Goal: Information Seeking & Learning: Learn about a topic

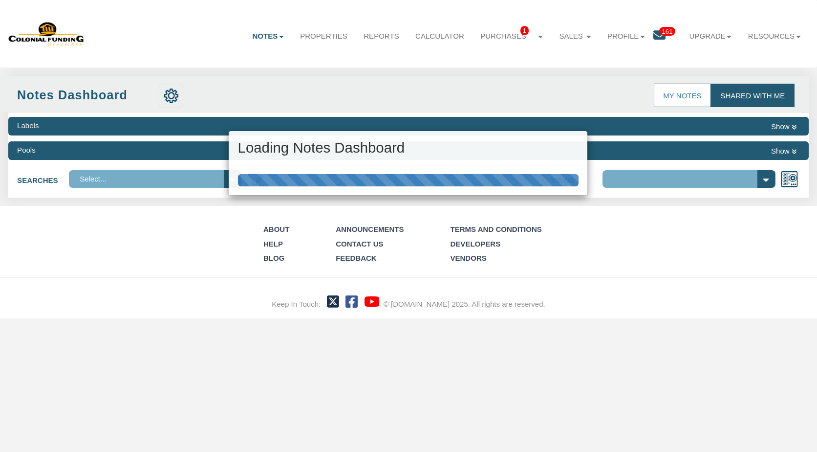
select select "316"
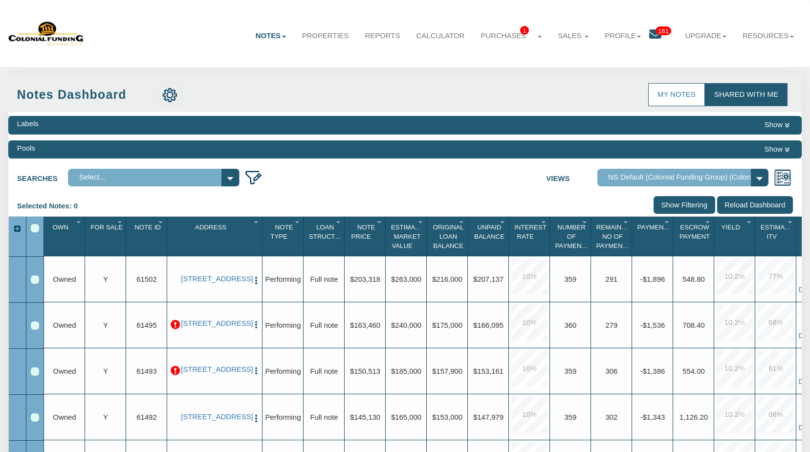
click at [176, 324] on p at bounding box center [175, 324] width 9 height 9
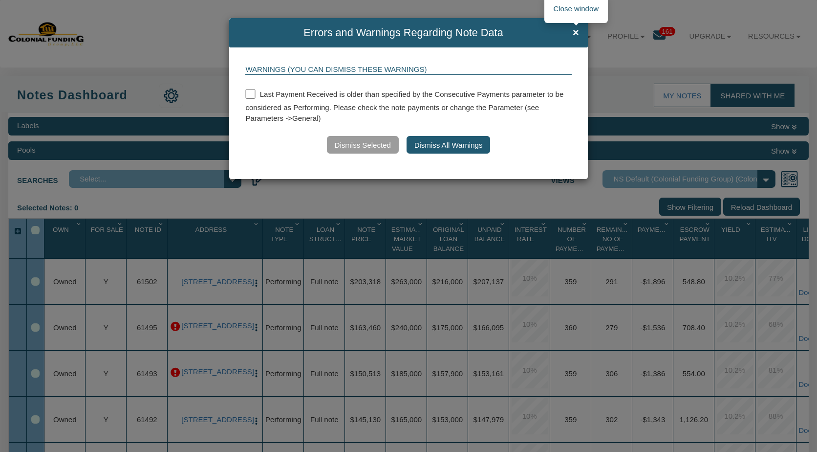
click at [574, 33] on span "×" at bounding box center [576, 33] width 6 height 12
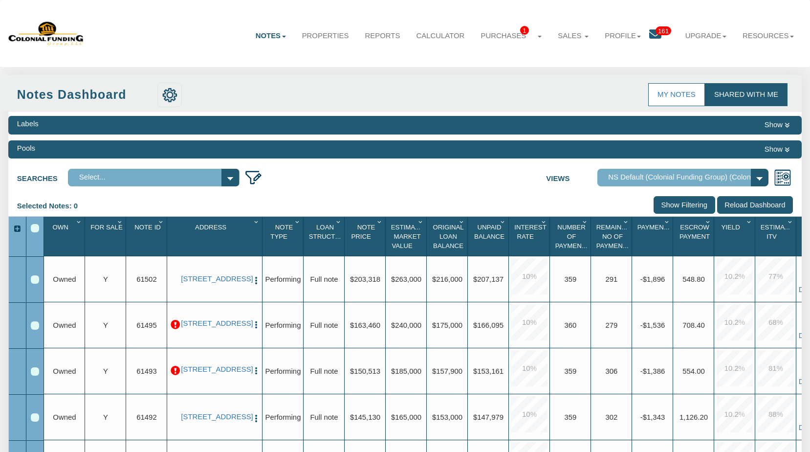
click at [176, 372] on p at bounding box center [175, 370] width 9 height 9
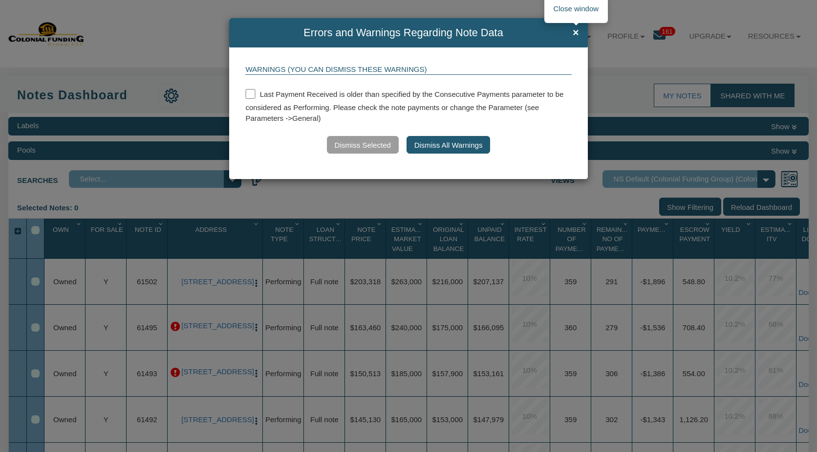
click at [576, 34] on span "×" at bounding box center [576, 33] width 6 height 12
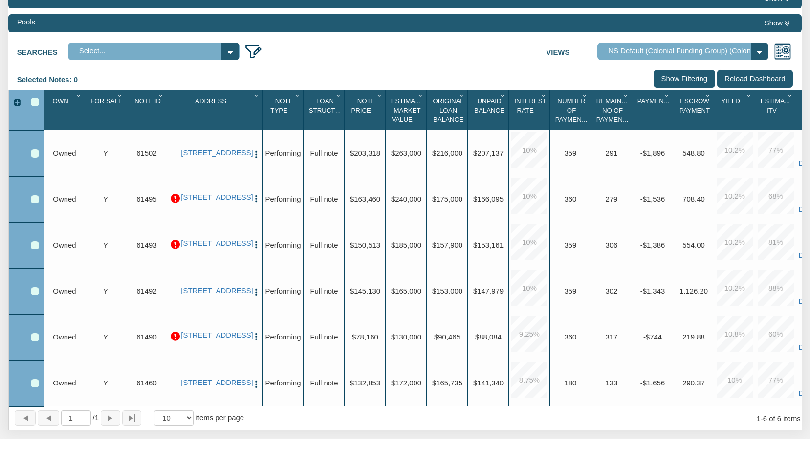
scroll to position [125, 0]
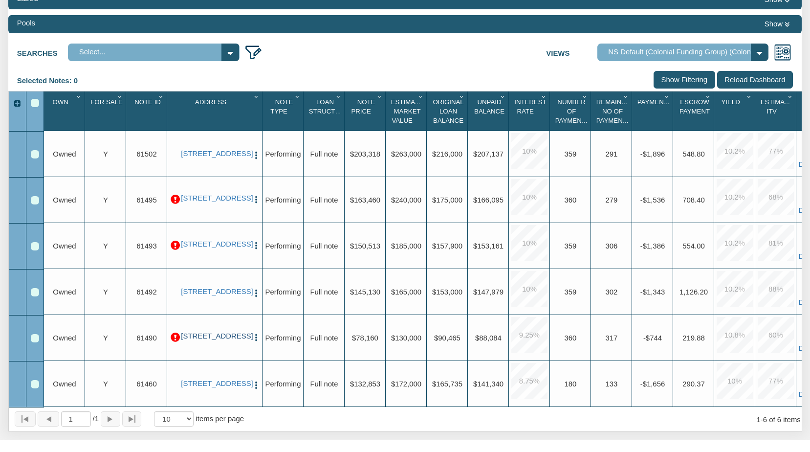
click at [216, 338] on link "[STREET_ADDRESS]" at bounding box center [214, 336] width 67 height 9
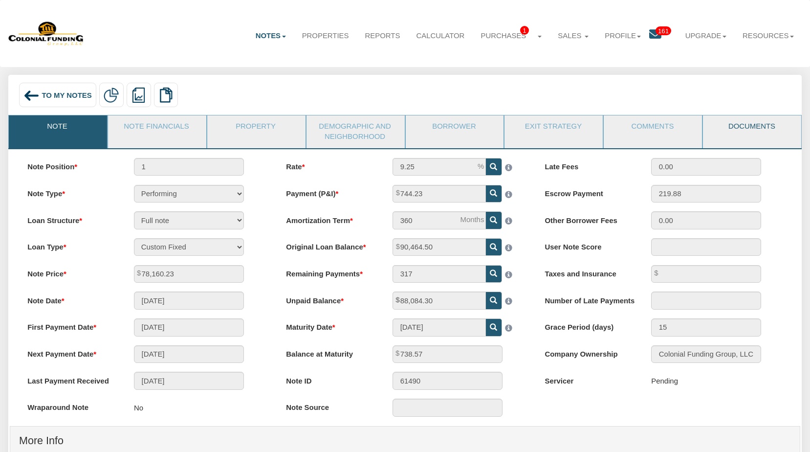
click at [753, 127] on link "Documents" at bounding box center [751, 127] width 97 height 24
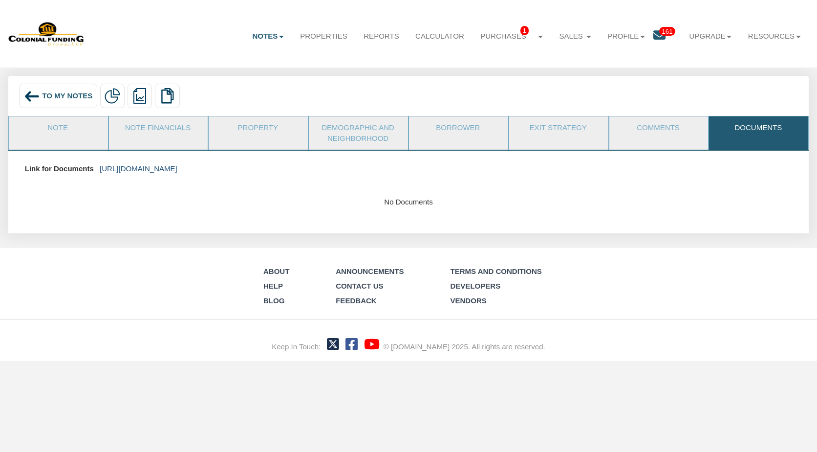
click at [177, 171] on link "[URL][DOMAIN_NAME]" at bounding box center [139, 168] width 78 height 8
click at [67, 96] on span "To My Notes" at bounding box center [67, 95] width 50 height 8
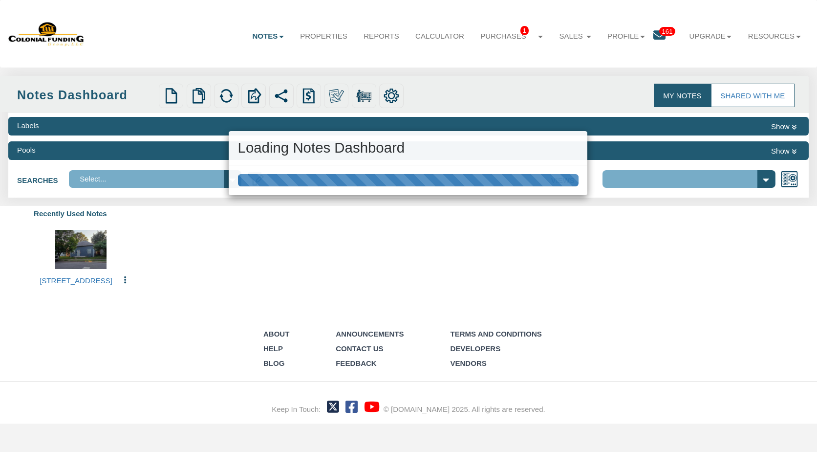
select select "316"
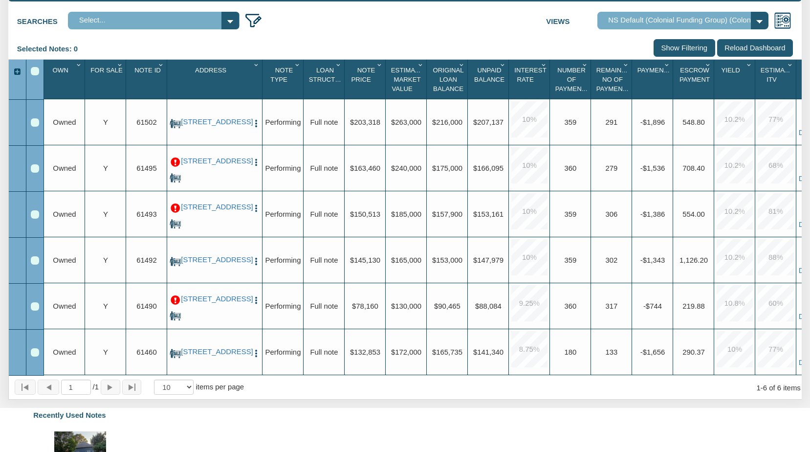
scroll to position [168, 0]
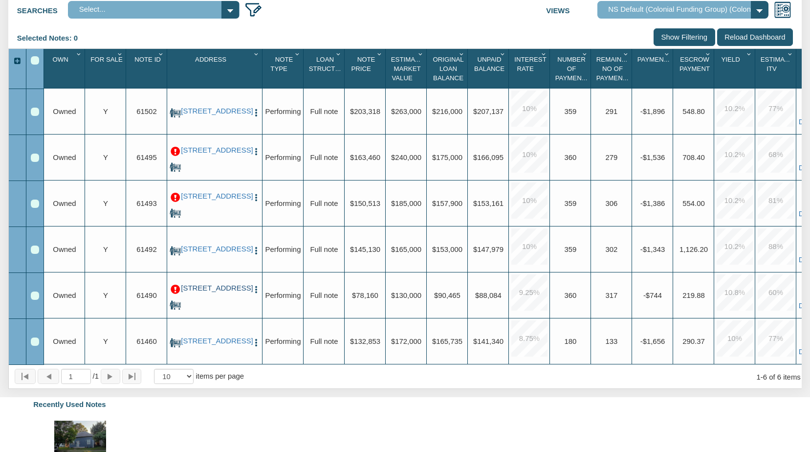
click at [207, 293] on link "[STREET_ADDRESS]" at bounding box center [214, 288] width 67 height 9
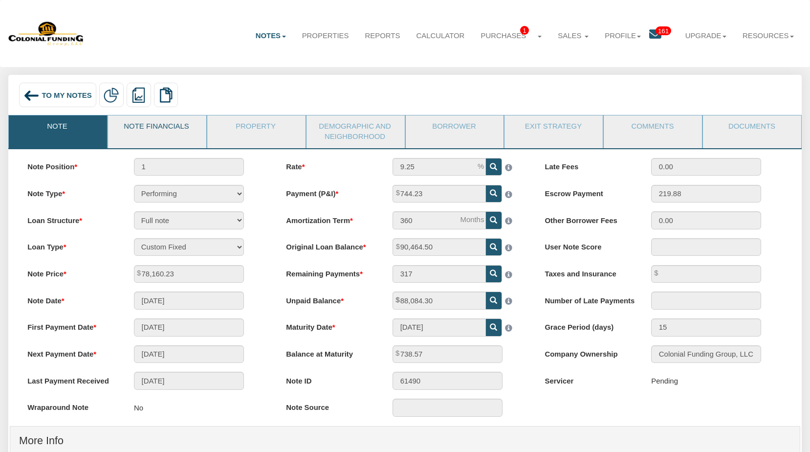
click at [152, 132] on link "Note Financials" at bounding box center [156, 127] width 97 height 24
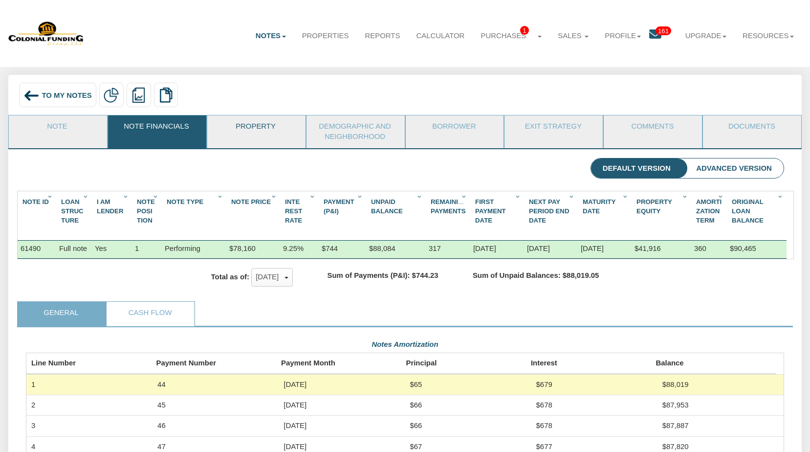
click at [266, 129] on link "Property" at bounding box center [255, 127] width 97 height 24
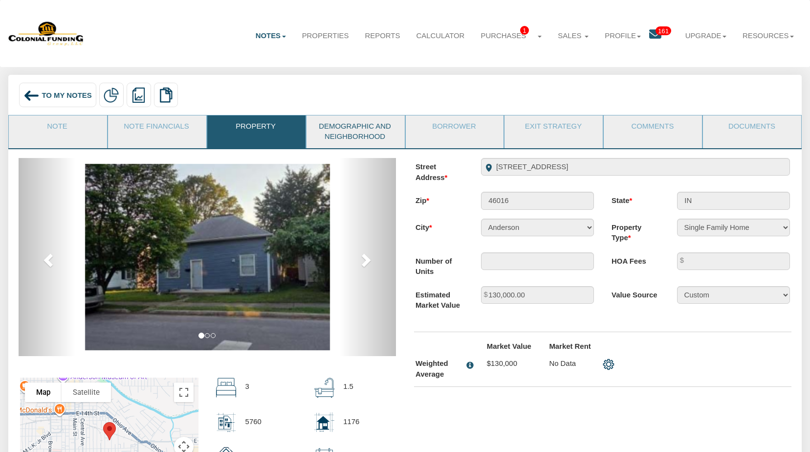
click at [360, 135] on link "Demographic and Neighborhood" at bounding box center [354, 131] width 97 height 33
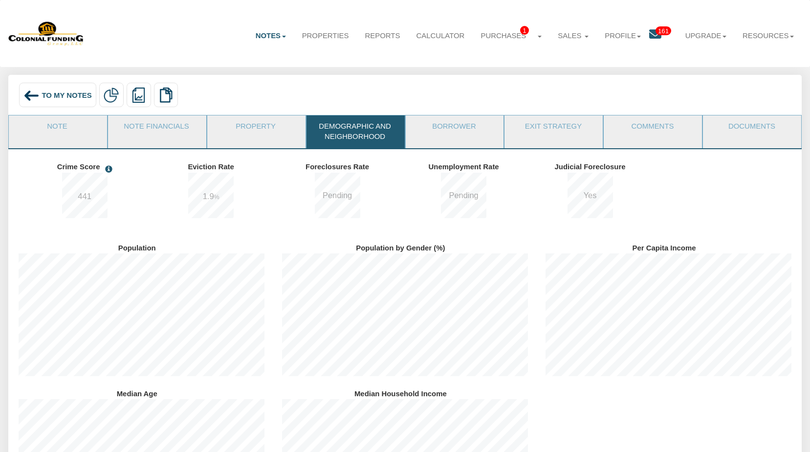
scroll to position [146, 263]
click at [53, 89] on div "To My Notes" at bounding box center [57, 95] width 77 height 24
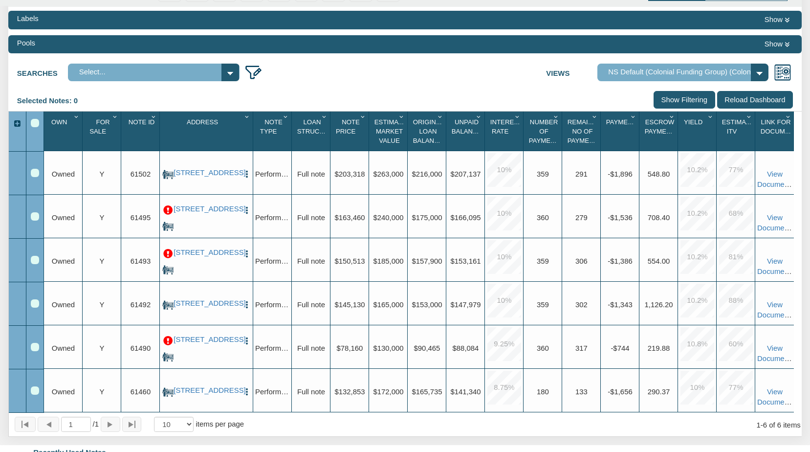
scroll to position [127, 0]
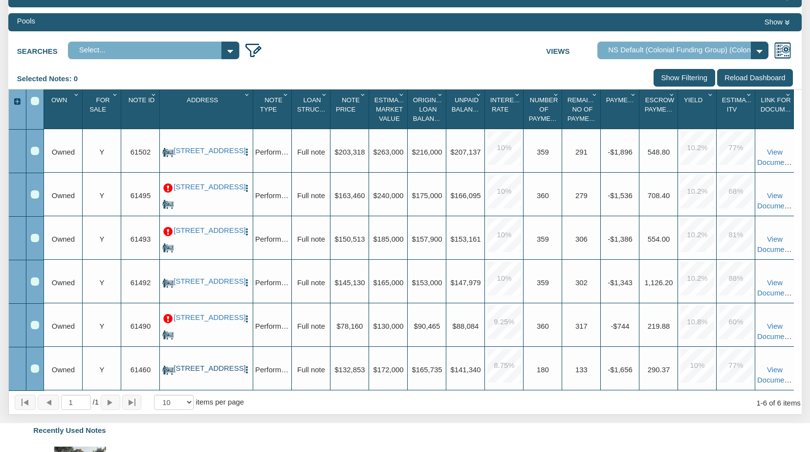
click at [204, 364] on link "[STREET_ADDRESS]" at bounding box center [205, 368] width 65 height 9
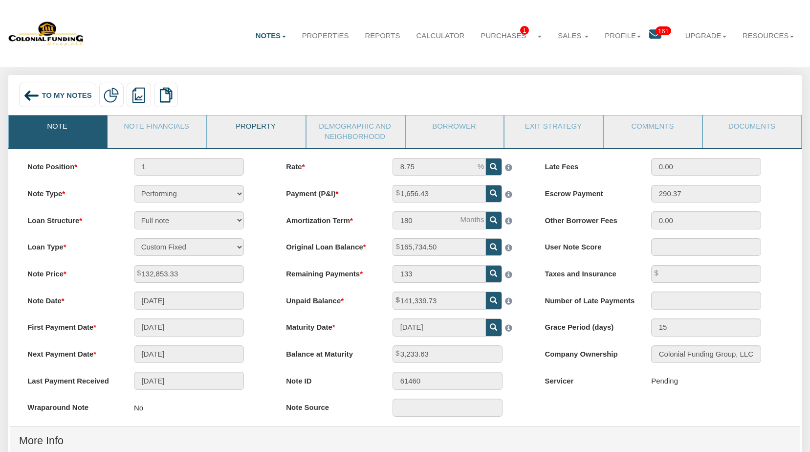
click at [249, 126] on link "Property" at bounding box center [255, 127] width 97 height 24
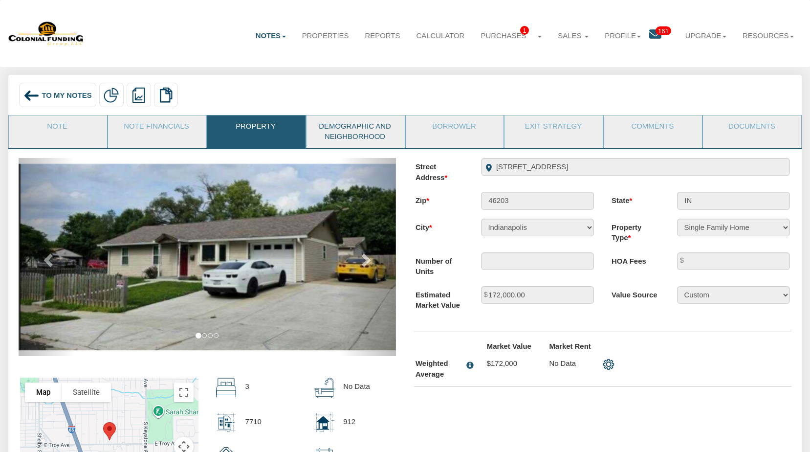
click at [372, 132] on link "Demographic and Neighborhood" at bounding box center [354, 131] width 97 height 33
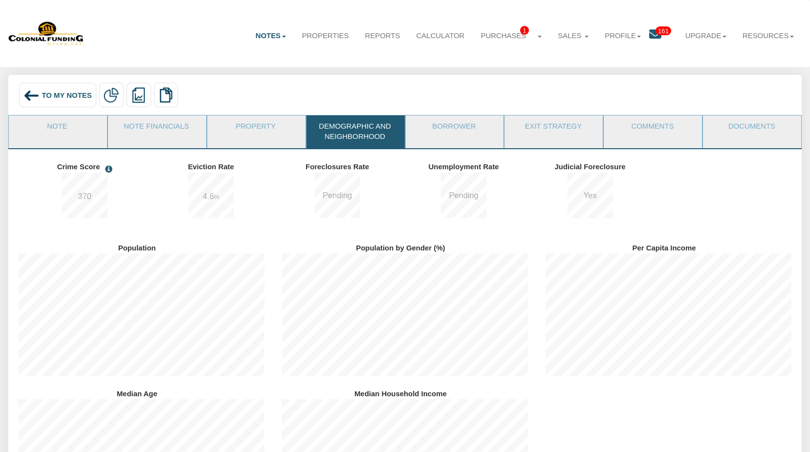
scroll to position [146, 263]
click at [748, 129] on link "Documents" at bounding box center [751, 127] width 97 height 24
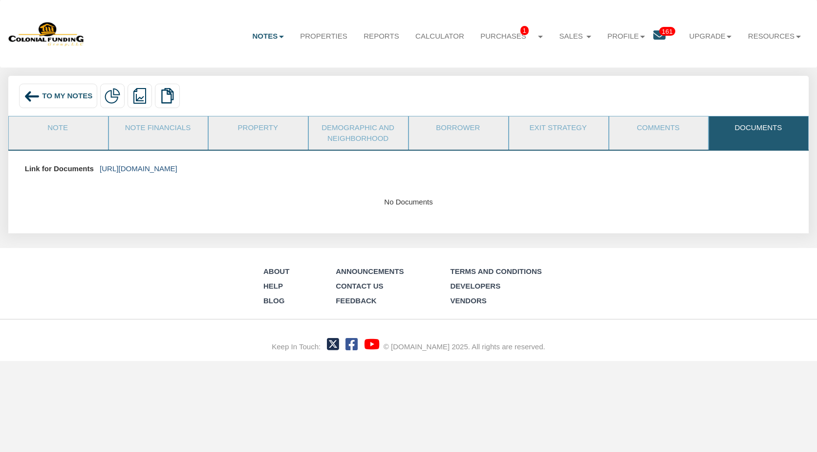
click at [177, 171] on link "[URL][DOMAIN_NAME]" at bounding box center [139, 168] width 78 height 8
click at [71, 93] on span "To My Notes" at bounding box center [67, 95] width 50 height 8
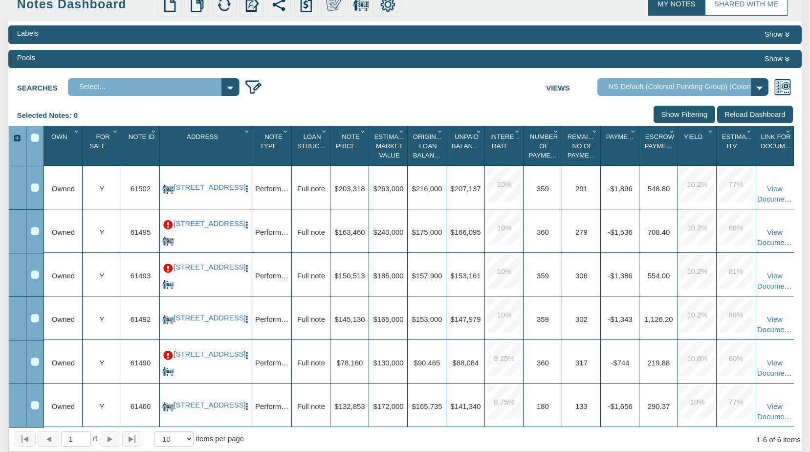
scroll to position [93, 0]
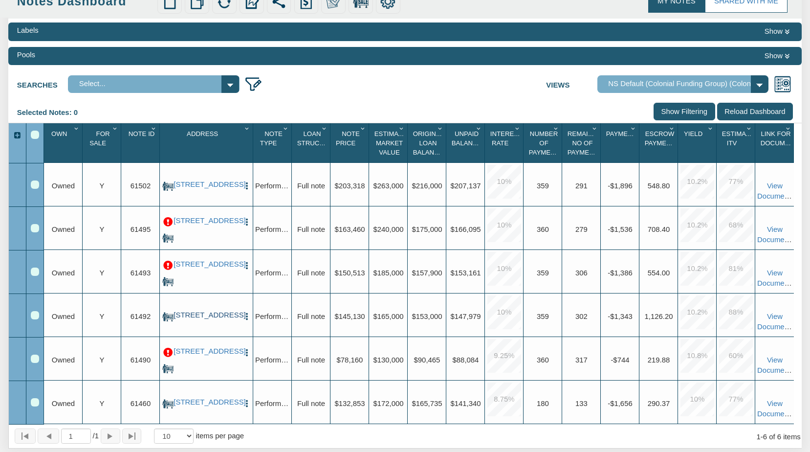
click at [202, 319] on link "[STREET_ADDRESS]" at bounding box center [205, 315] width 65 height 9
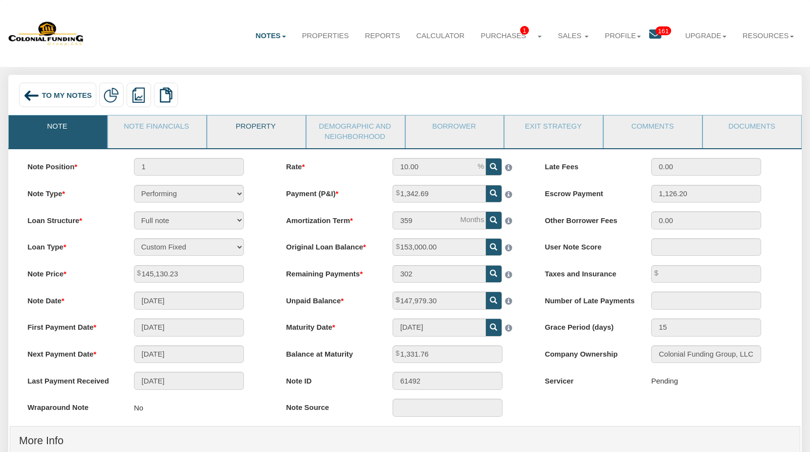
click at [251, 126] on link "Property" at bounding box center [255, 127] width 97 height 24
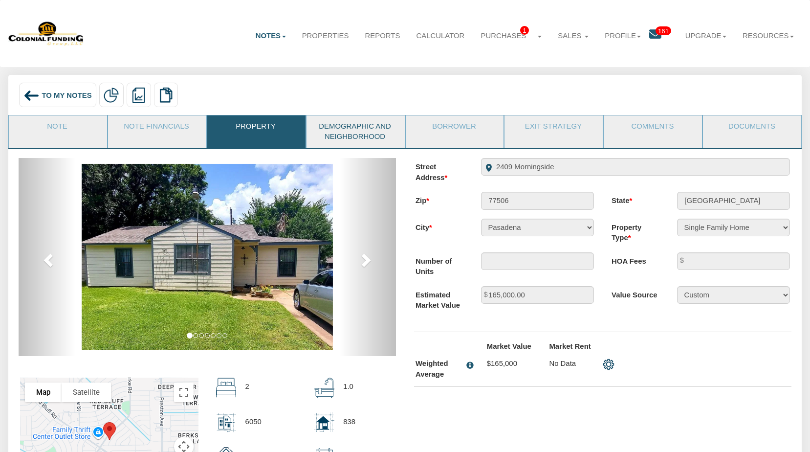
click at [352, 125] on link "Demographic and Neighborhood" at bounding box center [354, 131] width 97 height 33
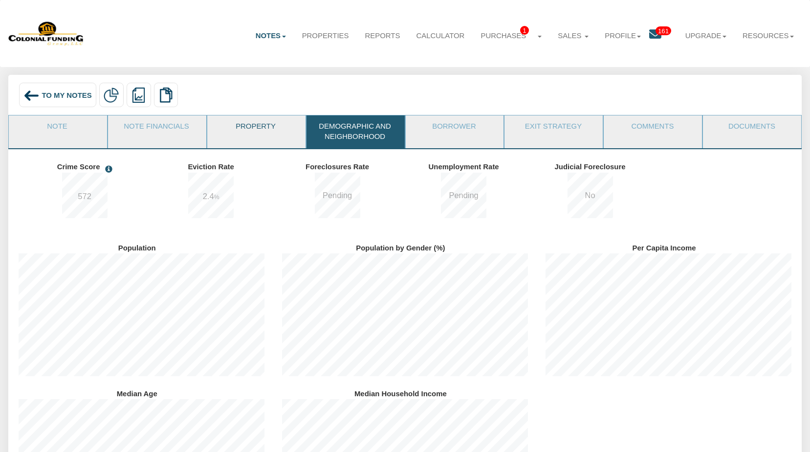
scroll to position [146, 263]
click at [255, 128] on link "Property" at bounding box center [255, 127] width 97 height 24
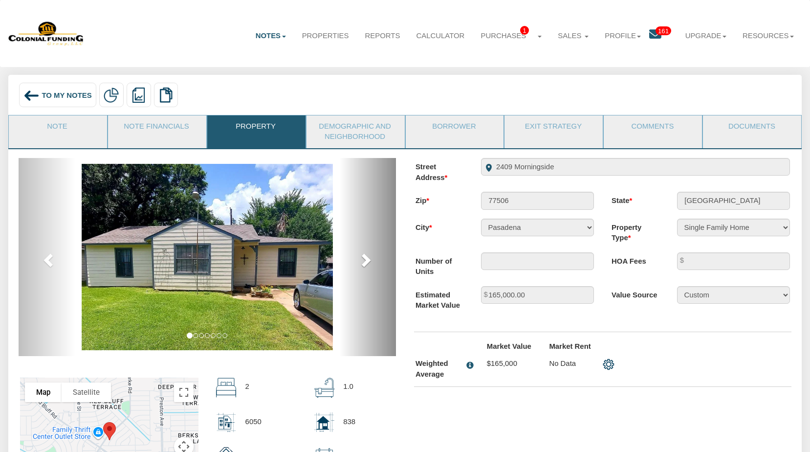
click at [363, 261] on span at bounding box center [365, 259] width 15 height 15
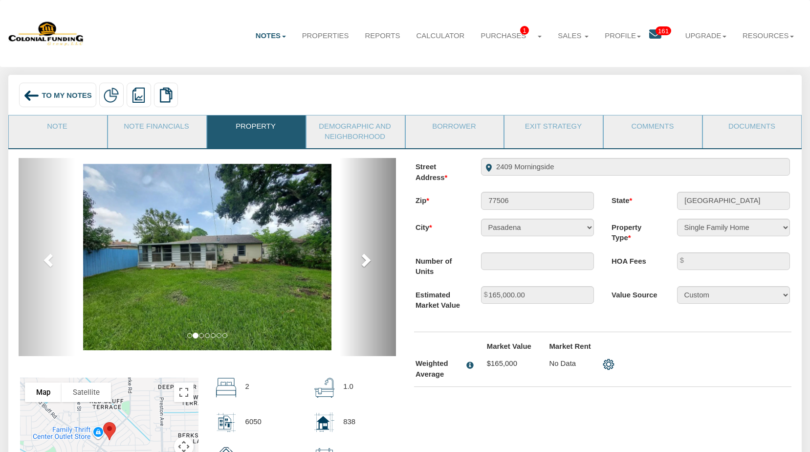
click at [363, 261] on span at bounding box center [365, 259] width 15 height 15
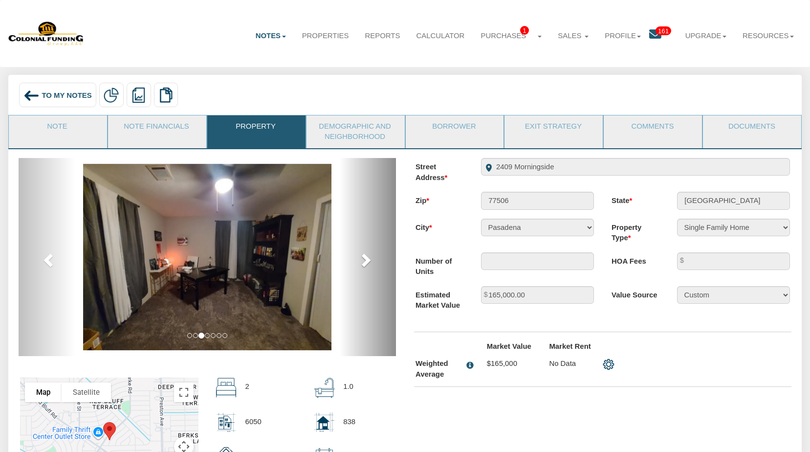
click at [363, 261] on span at bounding box center [365, 259] width 15 height 15
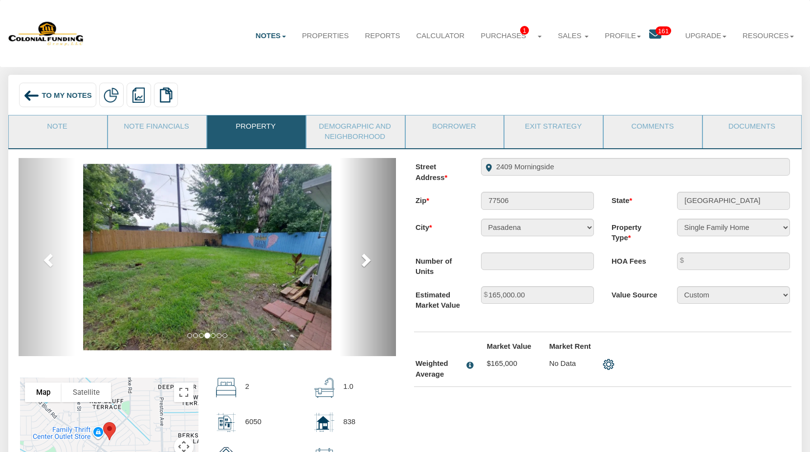
click at [363, 261] on span at bounding box center [365, 259] width 15 height 15
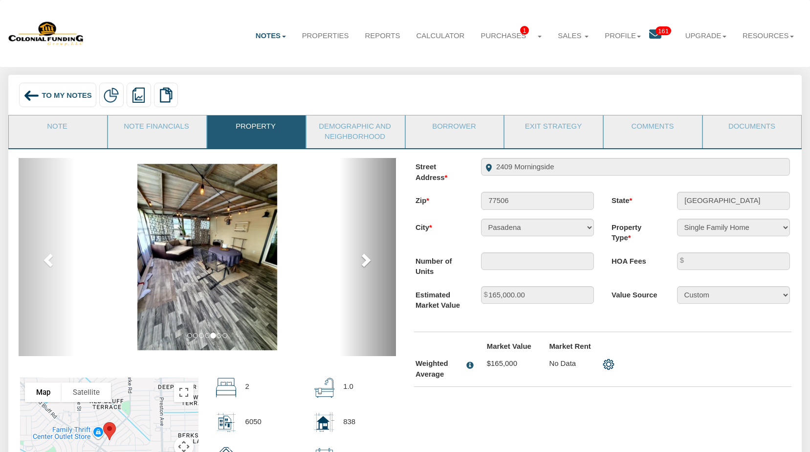
click at [363, 261] on span at bounding box center [365, 259] width 15 height 15
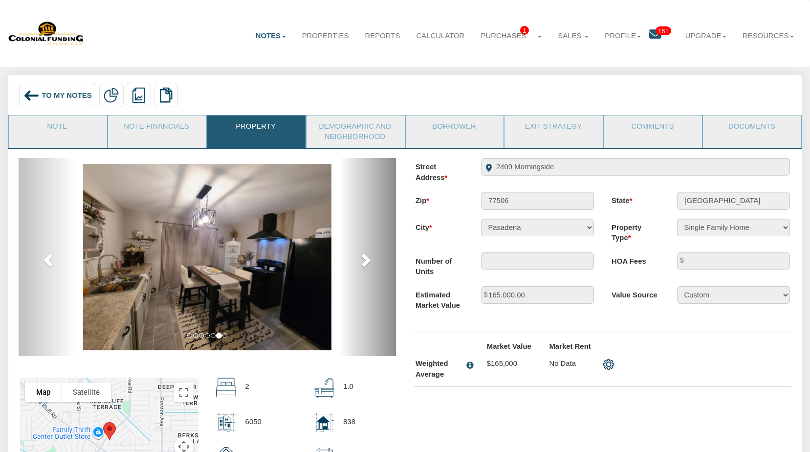
click at [363, 261] on span at bounding box center [365, 259] width 15 height 15
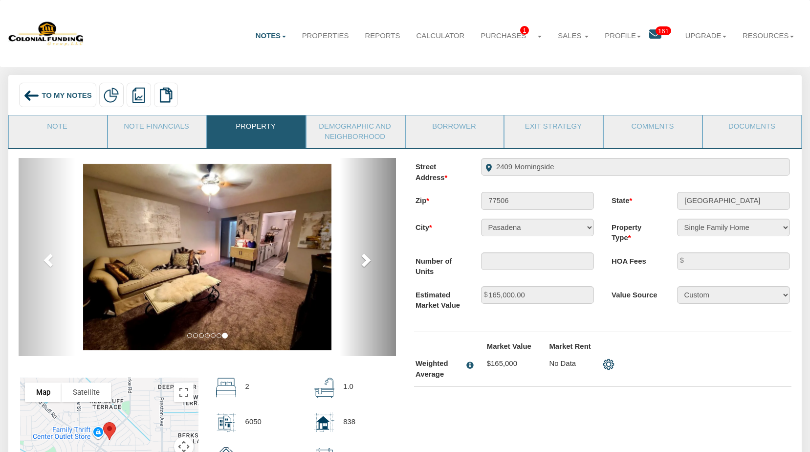
click at [363, 261] on span at bounding box center [365, 259] width 15 height 15
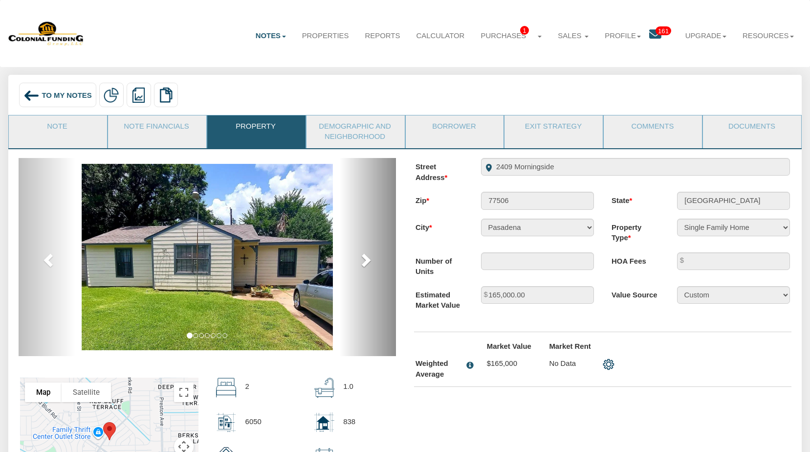
click at [363, 261] on span at bounding box center [365, 259] width 15 height 15
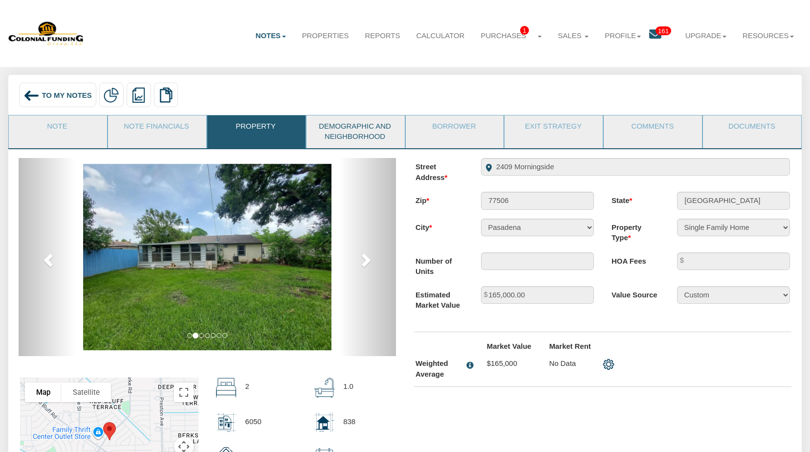
click at [381, 136] on link "Demographic and Neighborhood" at bounding box center [354, 131] width 97 height 33
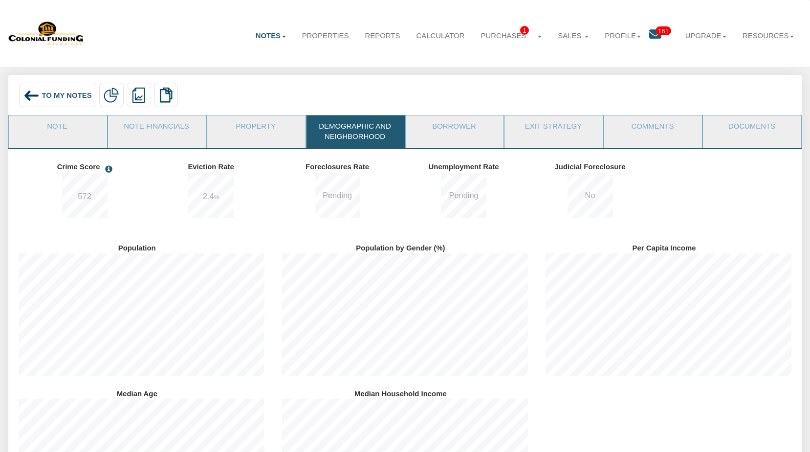
scroll to position [0, 0]
click at [748, 130] on link "Documents" at bounding box center [751, 127] width 97 height 24
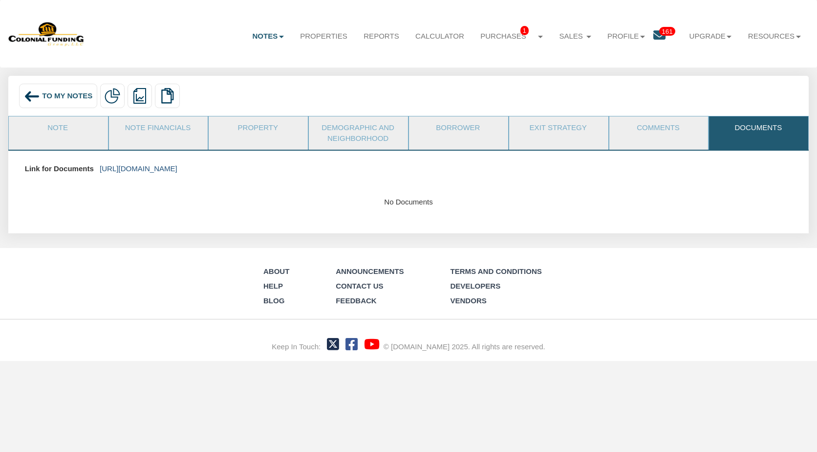
click at [177, 169] on link "[URL][DOMAIN_NAME]" at bounding box center [139, 168] width 78 height 8
click at [59, 99] on span "To My Notes" at bounding box center [67, 95] width 50 height 8
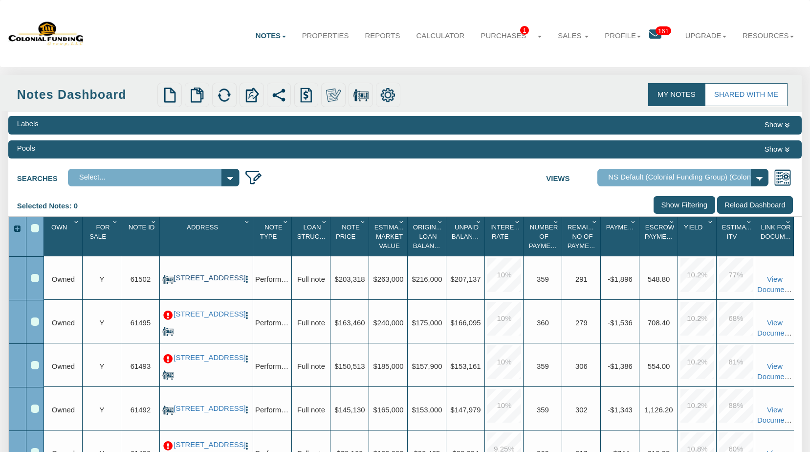
click at [200, 282] on link "[STREET_ADDRESS]" at bounding box center [205, 278] width 65 height 9
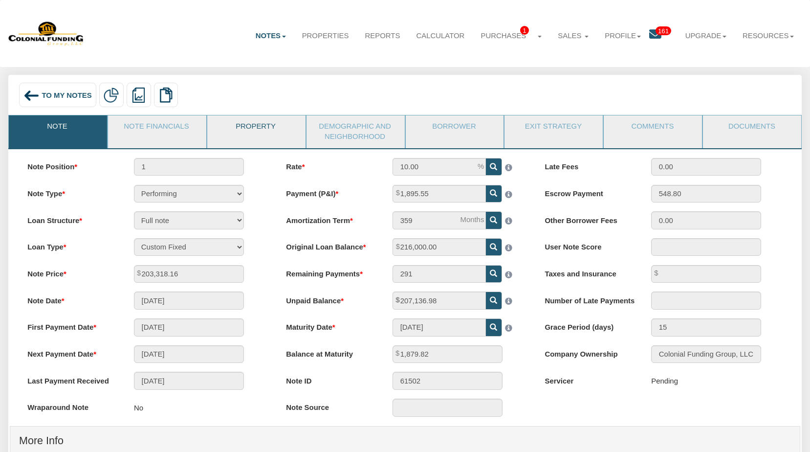
click at [262, 129] on link "Property" at bounding box center [255, 127] width 97 height 24
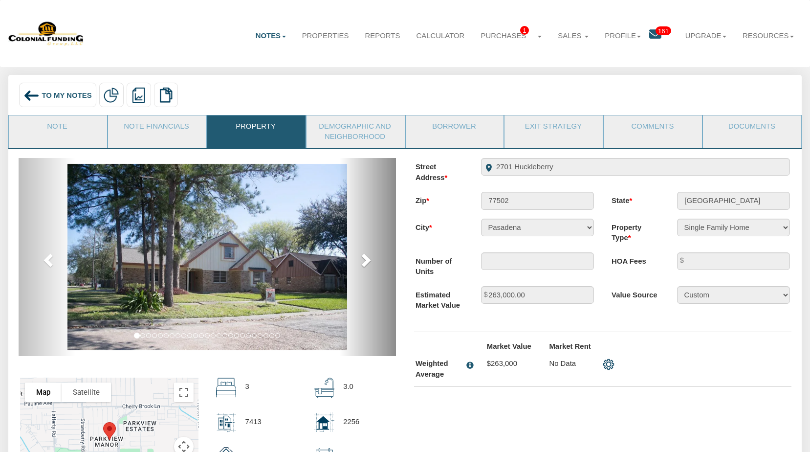
click at [364, 260] on span at bounding box center [365, 259] width 15 height 15
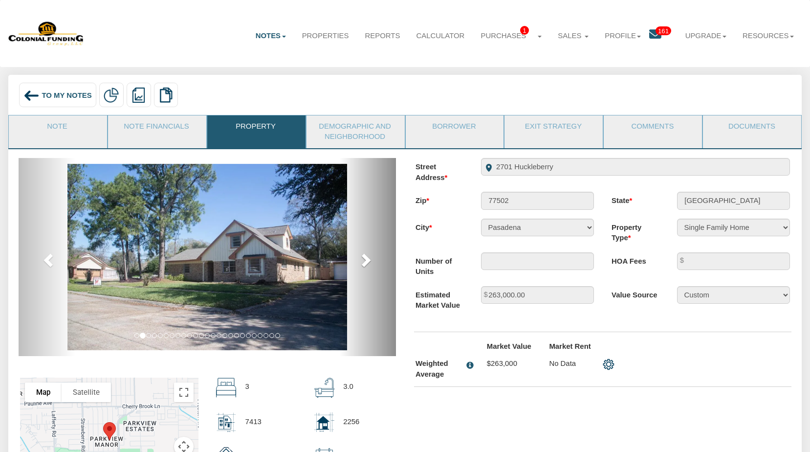
click at [364, 260] on span at bounding box center [365, 259] width 15 height 15
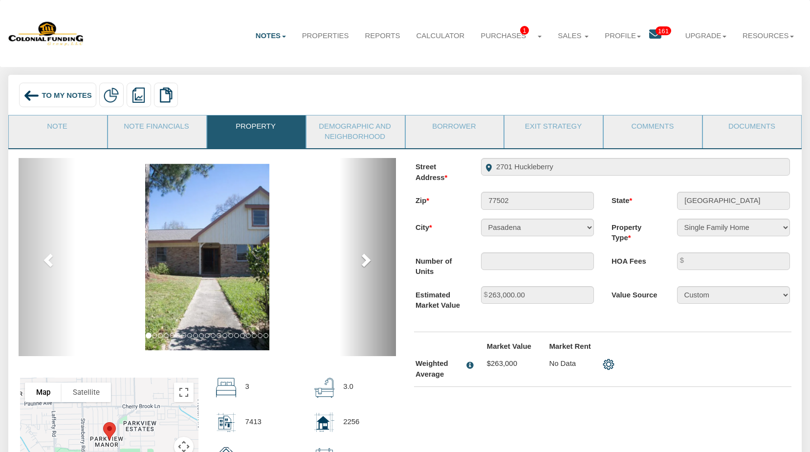
click at [364, 260] on span at bounding box center [365, 259] width 15 height 15
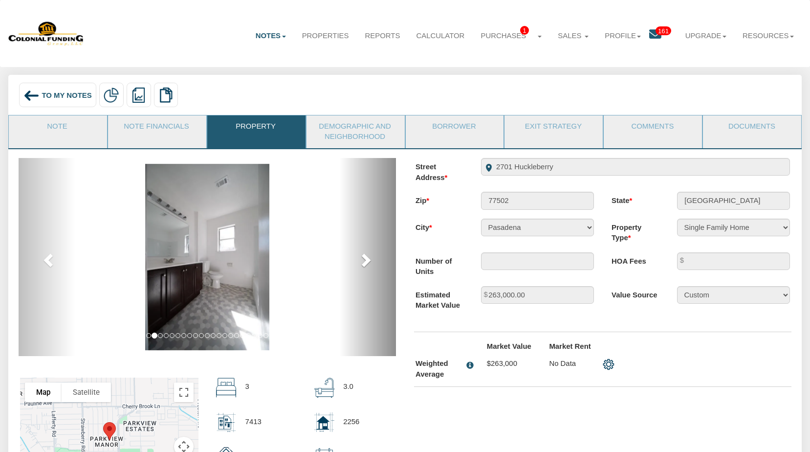
click at [364, 260] on span at bounding box center [365, 259] width 15 height 15
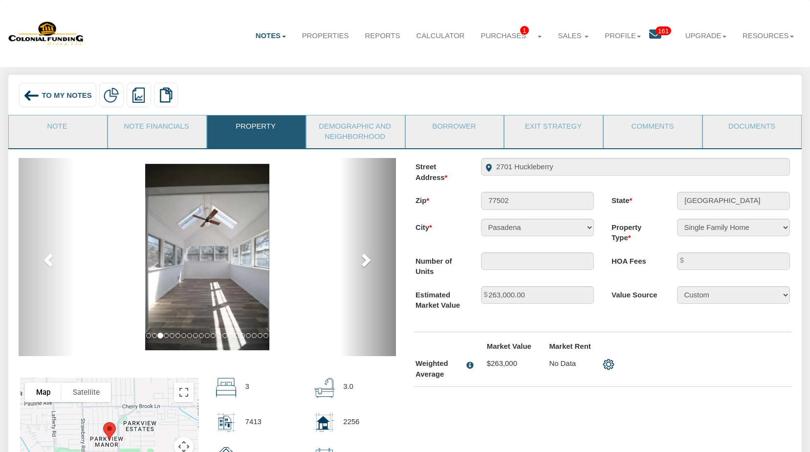
click at [364, 260] on span at bounding box center [365, 259] width 15 height 15
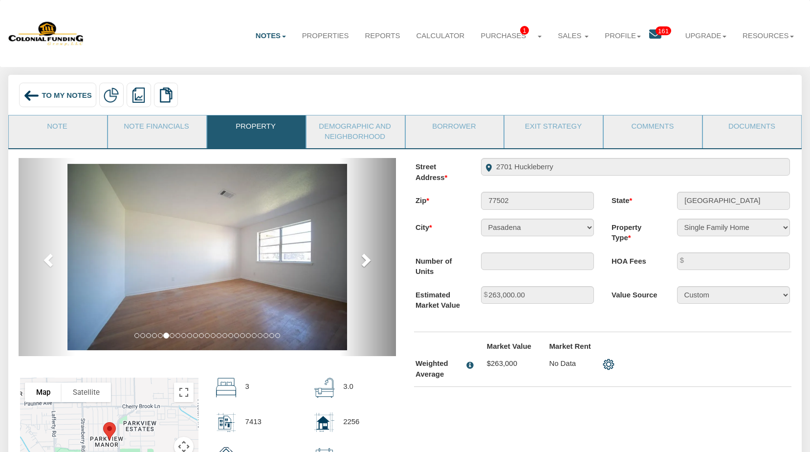
click at [364, 260] on span at bounding box center [365, 259] width 15 height 15
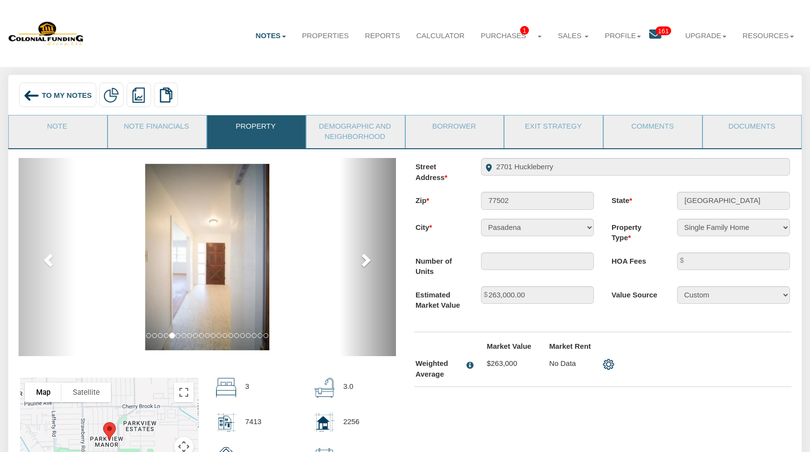
click at [364, 260] on span at bounding box center [365, 259] width 15 height 15
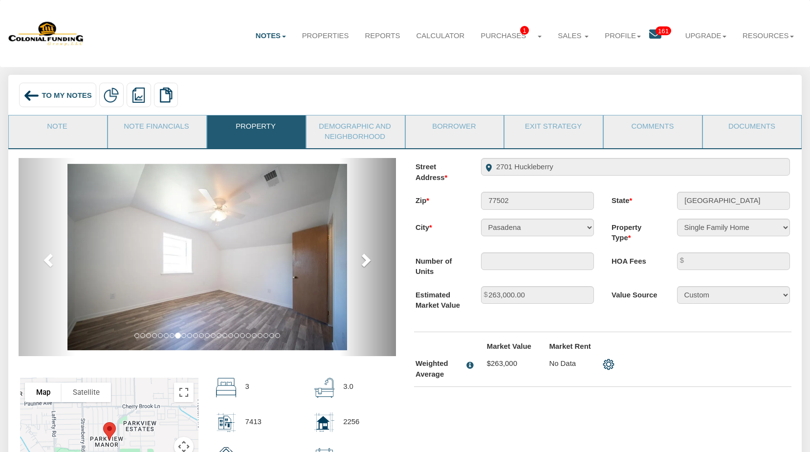
click at [364, 260] on span at bounding box center [365, 259] width 15 height 15
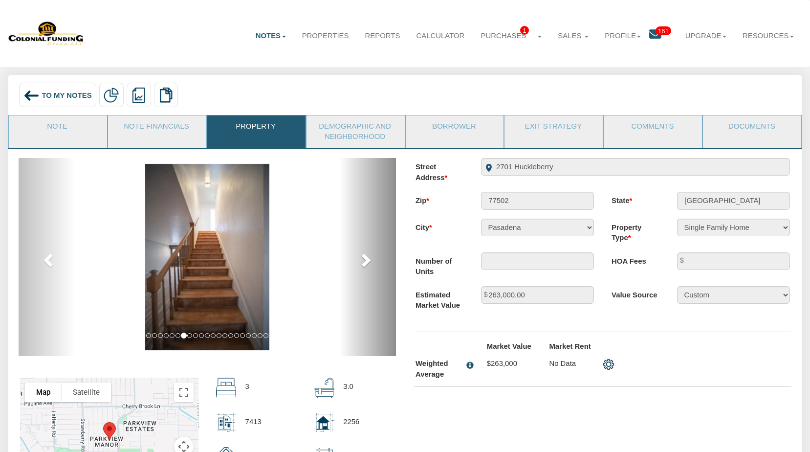
click at [364, 260] on span at bounding box center [365, 259] width 15 height 15
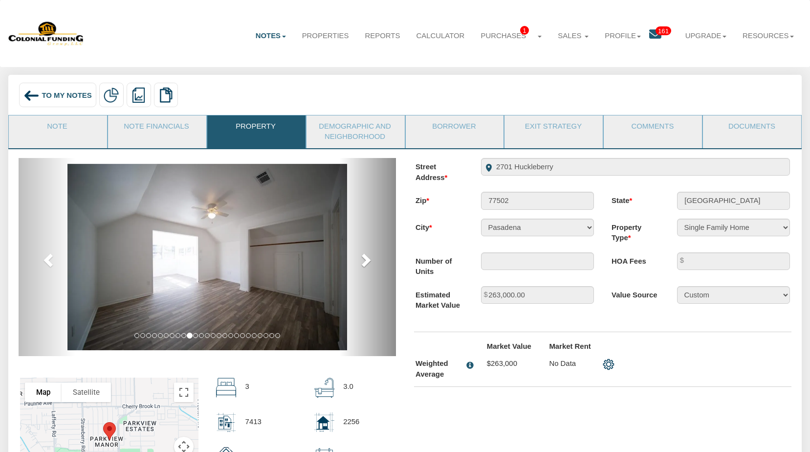
click at [364, 260] on span at bounding box center [365, 259] width 15 height 15
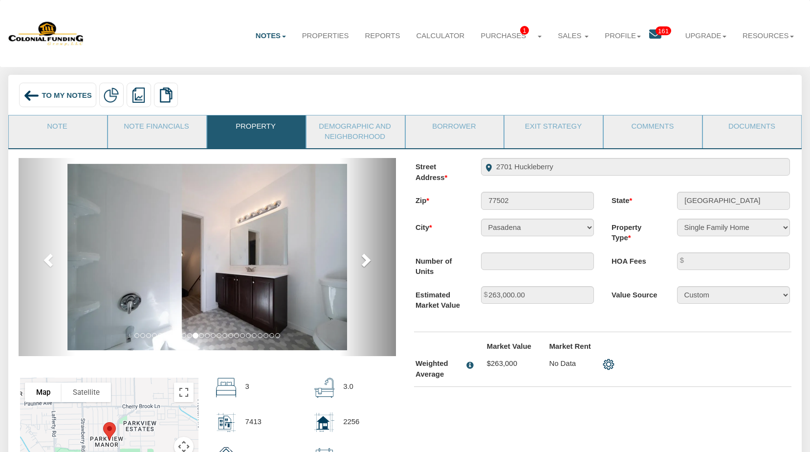
click at [364, 260] on span at bounding box center [365, 259] width 15 height 15
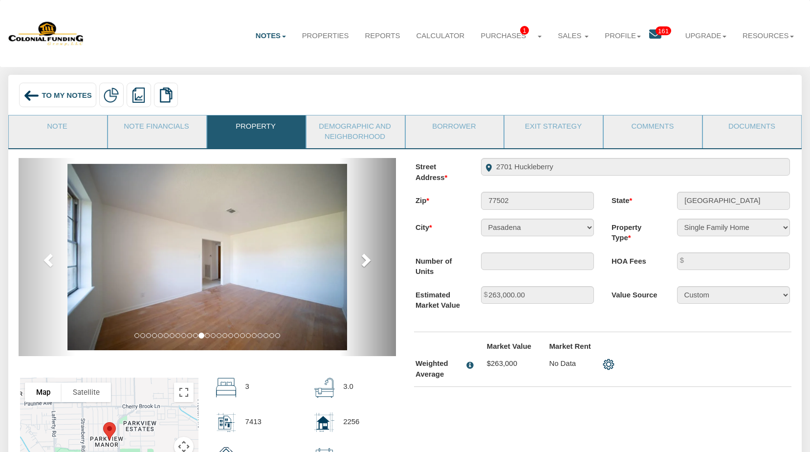
click at [364, 260] on span at bounding box center [365, 259] width 15 height 15
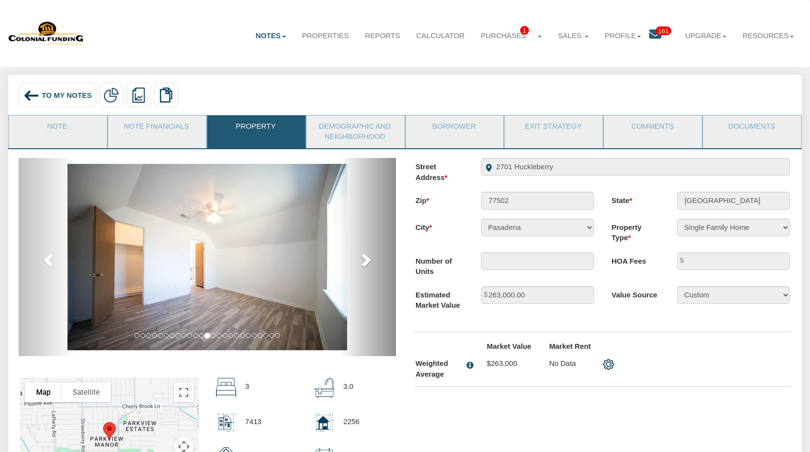
click at [364, 260] on span at bounding box center [365, 259] width 15 height 15
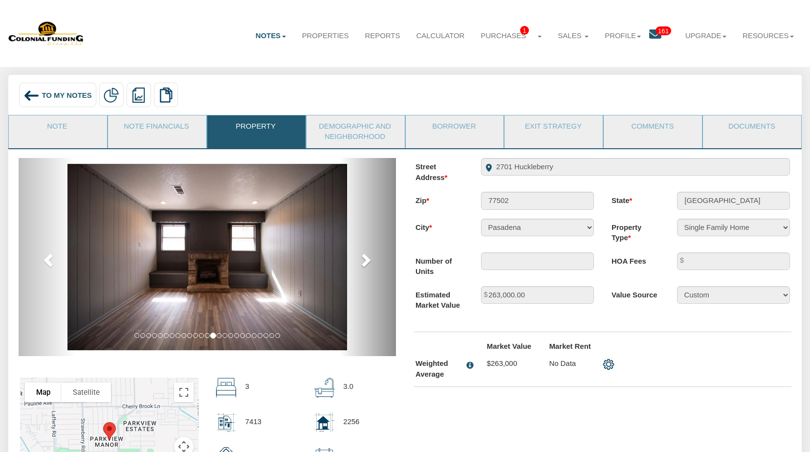
click at [364, 260] on span at bounding box center [365, 259] width 15 height 15
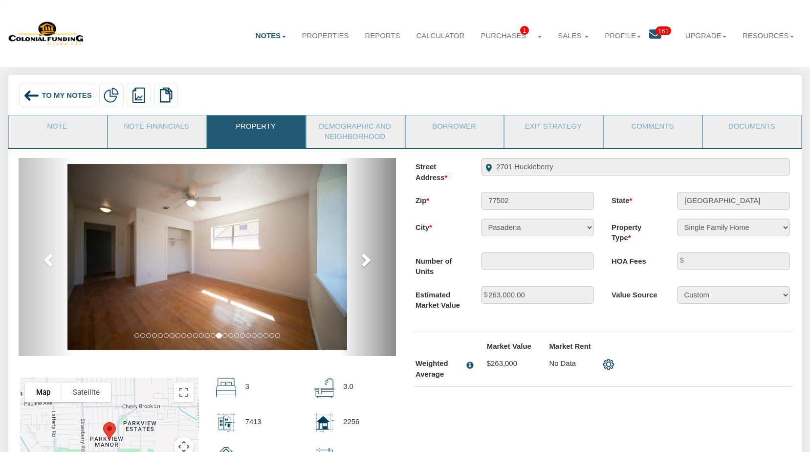
click at [364, 260] on span at bounding box center [365, 259] width 15 height 15
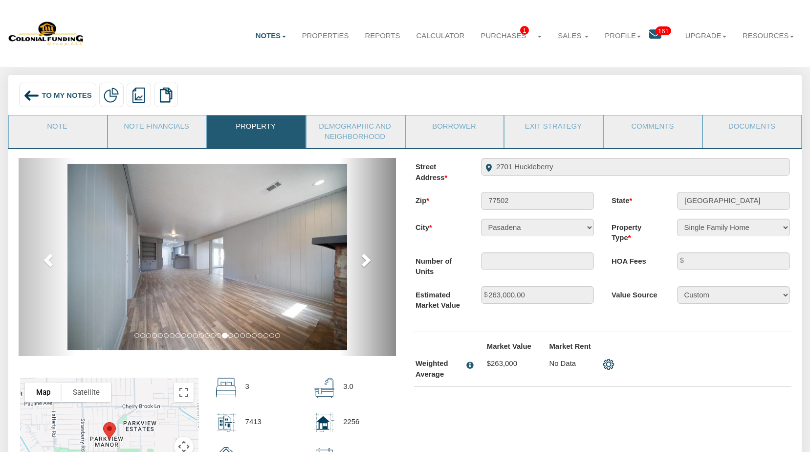
click at [364, 260] on span at bounding box center [365, 259] width 15 height 15
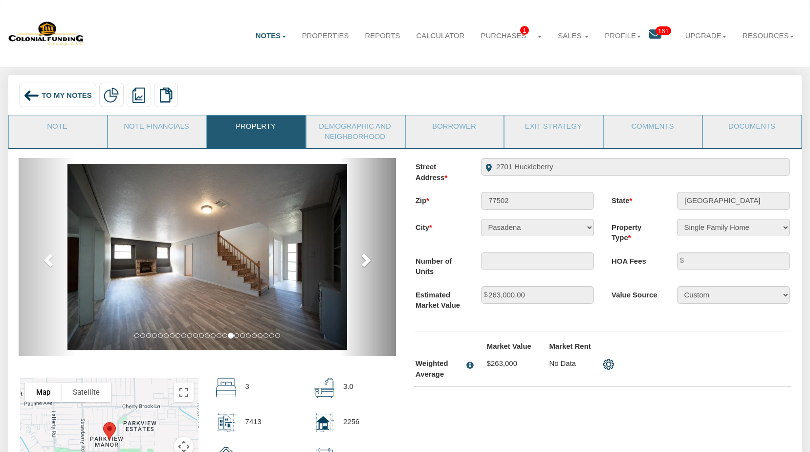
click at [364, 260] on span at bounding box center [365, 259] width 15 height 15
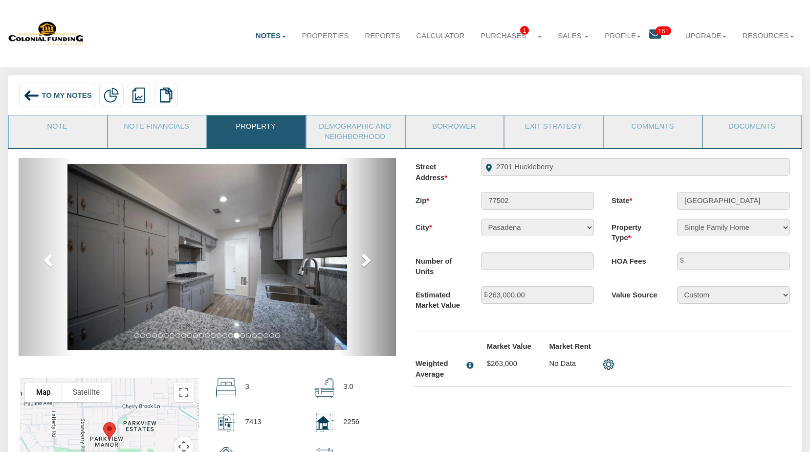
click at [364, 260] on span at bounding box center [365, 259] width 15 height 15
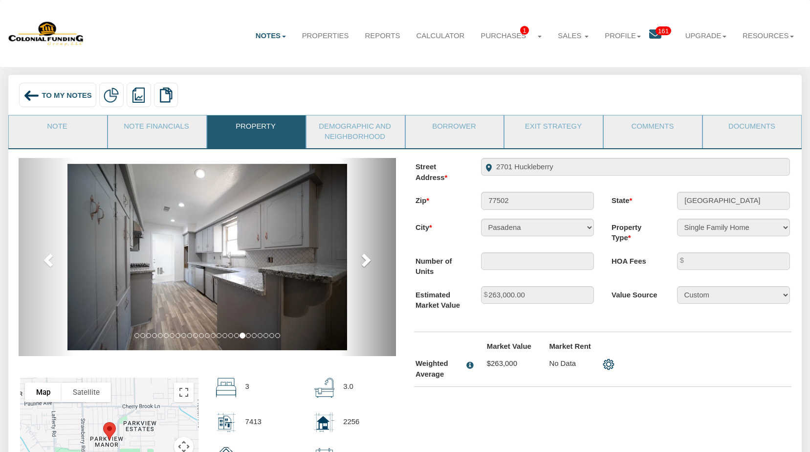
click at [364, 260] on span at bounding box center [365, 259] width 15 height 15
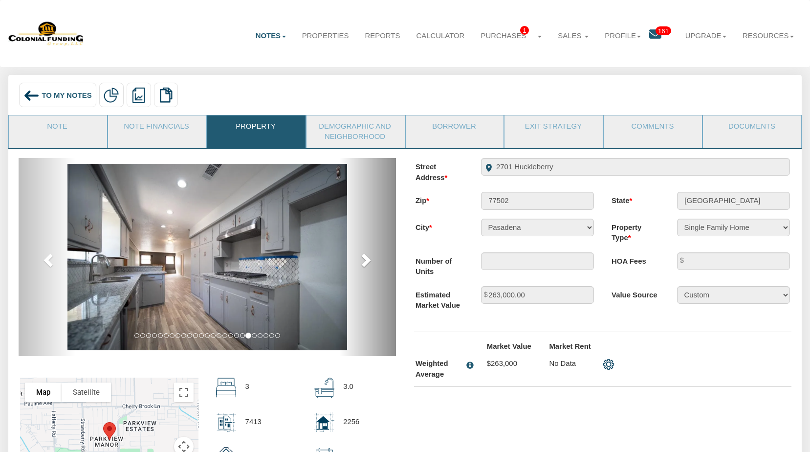
click at [364, 260] on span at bounding box center [365, 259] width 15 height 15
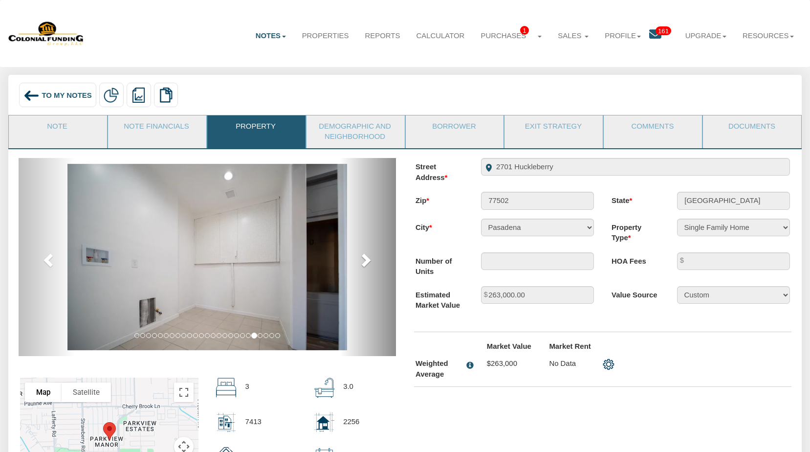
click at [364, 260] on span at bounding box center [365, 259] width 15 height 15
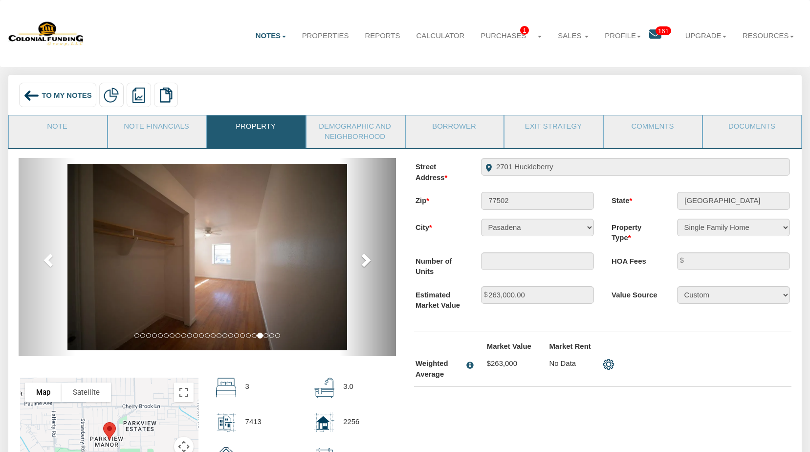
click at [364, 260] on span at bounding box center [365, 259] width 15 height 15
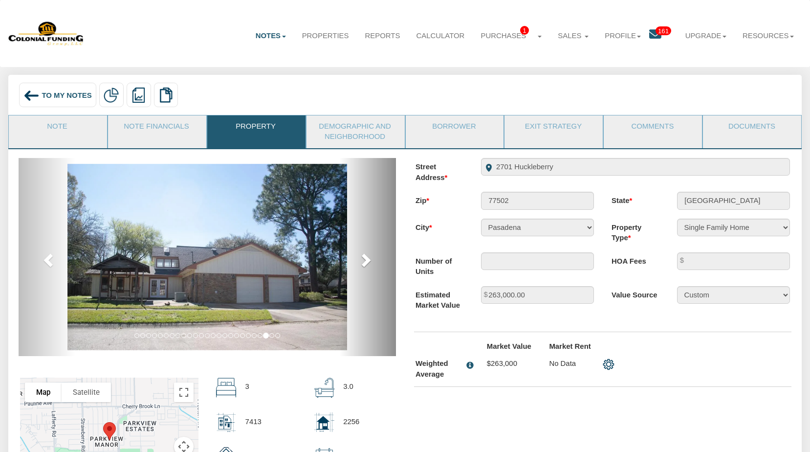
click at [364, 260] on span at bounding box center [365, 259] width 15 height 15
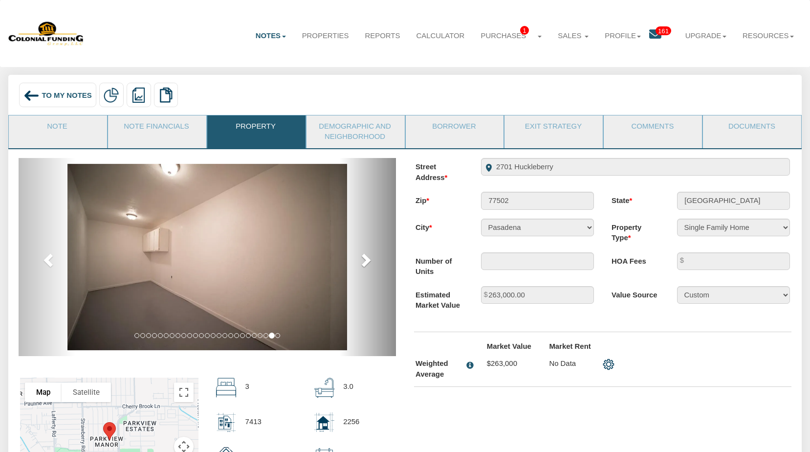
click at [364, 260] on span at bounding box center [365, 259] width 15 height 15
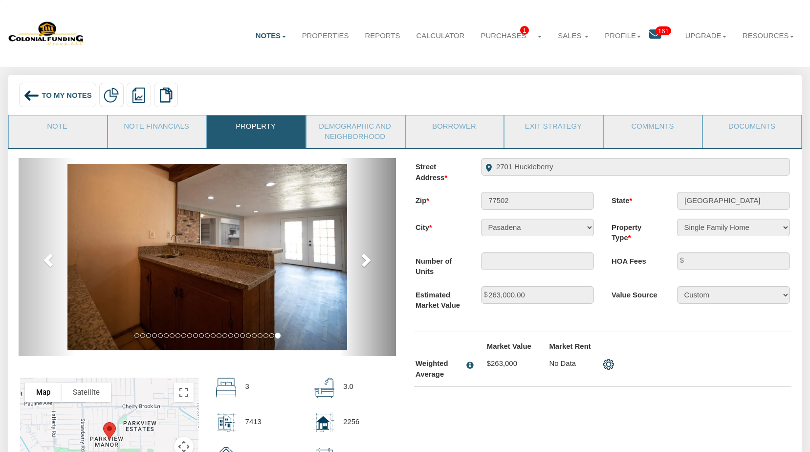
click at [364, 260] on span at bounding box center [365, 259] width 15 height 15
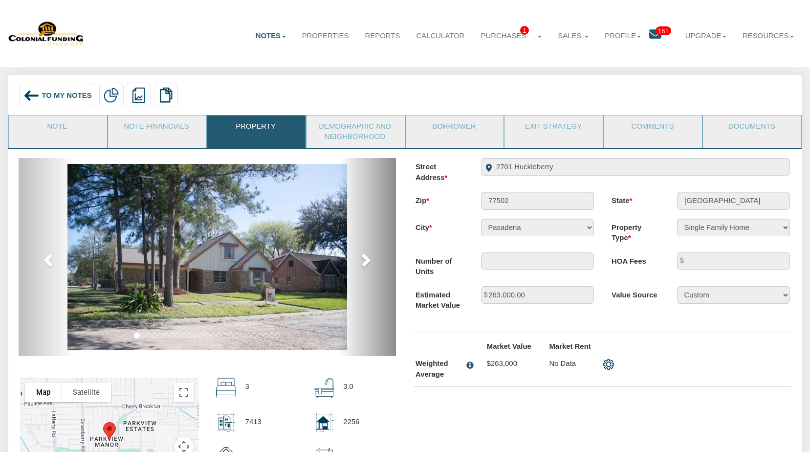
click at [364, 260] on span at bounding box center [365, 259] width 15 height 15
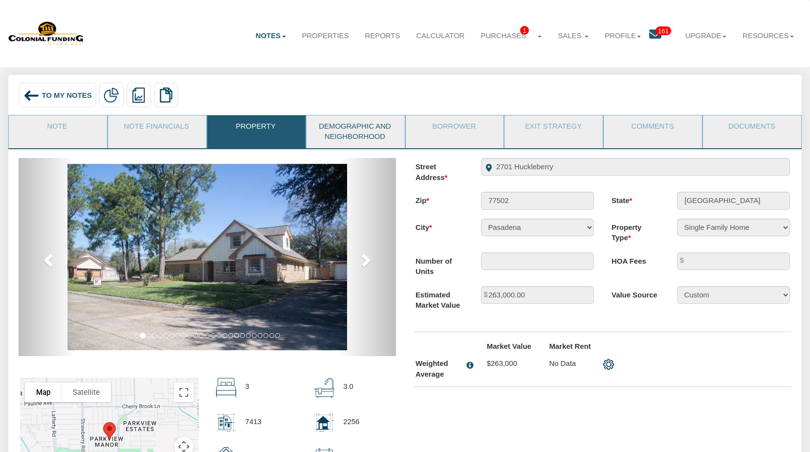
click at [357, 134] on link "Demographic and Neighborhood" at bounding box center [354, 131] width 97 height 33
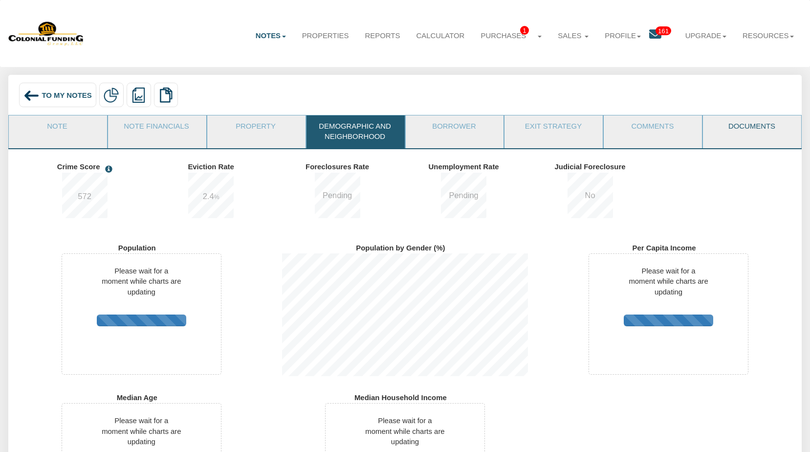
click at [751, 128] on link "Documents" at bounding box center [751, 127] width 97 height 24
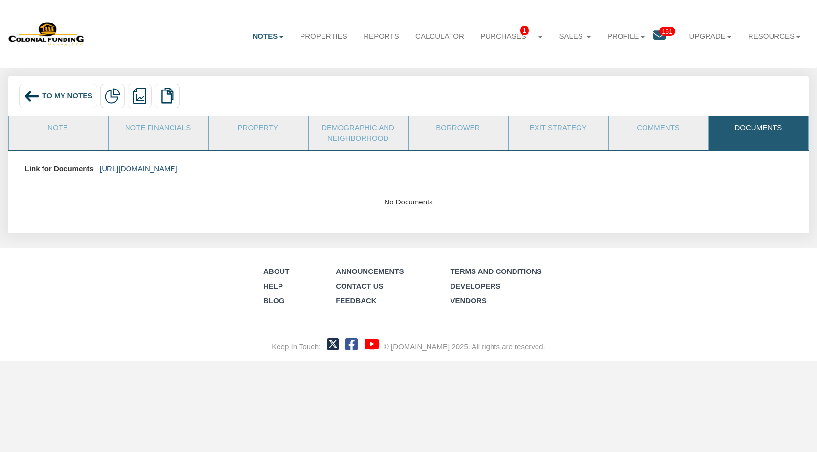
click at [177, 166] on link "[URL][DOMAIN_NAME]" at bounding box center [139, 168] width 78 height 8
